Goal: Task Accomplishment & Management: Manage account settings

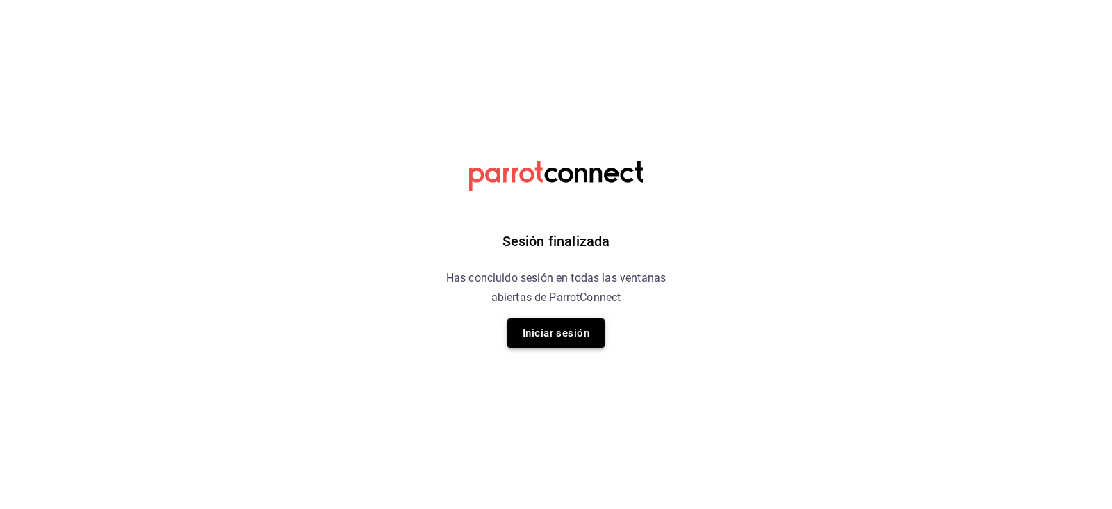
click at [579, 332] on button "Iniciar sesión" at bounding box center [555, 332] width 97 height 29
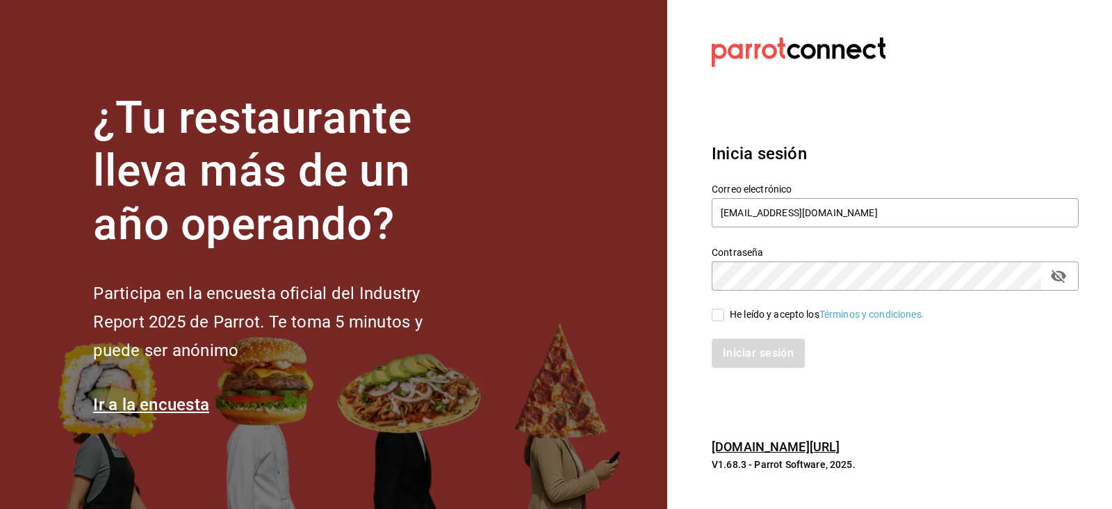
click at [719, 312] on input "He leído y acepto los Términos y condiciones." at bounding box center [718, 315] width 13 height 13
checkbox input "true"
click at [1060, 277] on icon "passwordField" at bounding box center [1058, 276] width 15 height 13
click at [737, 341] on button "Iniciar sesión" at bounding box center [759, 352] width 94 height 29
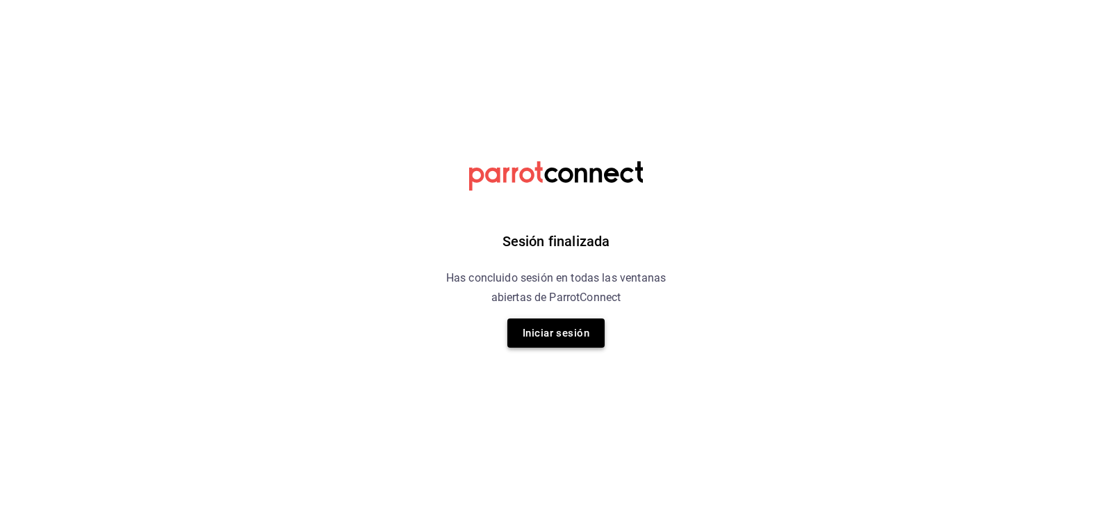
click at [567, 338] on button "Iniciar sesión" at bounding box center [555, 332] width 97 height 29
